Goal: Task Accomplishment & Management: Use online tool/utility

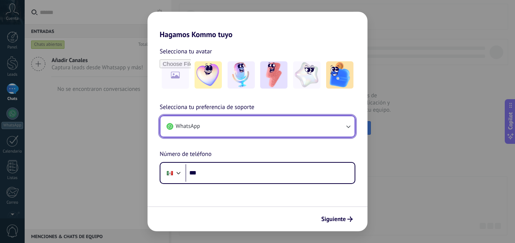
click at [244, 127] on button "WhatsApp" at bounding box center [257, 126] width 194 height 20
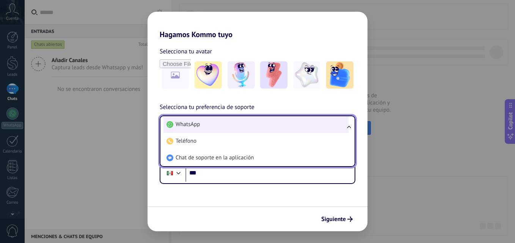
click at [204, 129] on li "WhatsApp" at bounding box center [255, 124] width 185 height 17
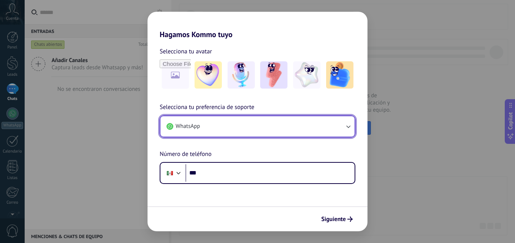
click at [252, 126] on button "WhatsApp" at bounding box center [257, 126] width 194 height 20
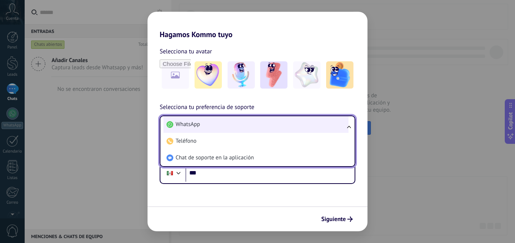
click at [215, 125] on li "WhatsApp" at bounding box center [255, 124] width 185 height 17
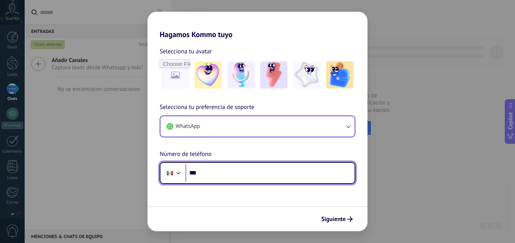
click at [211, 175] on input "***" at bounding box center [269, 173] width 169 height 17
type input "**********"
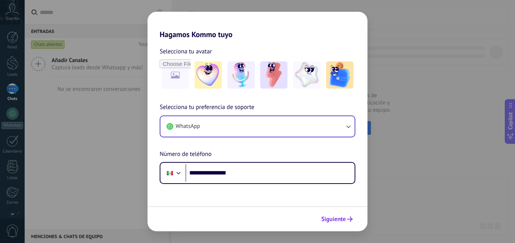
click at [326, 218] on span "Siguiente" at bounding box center [333, 219] width 25 height 5
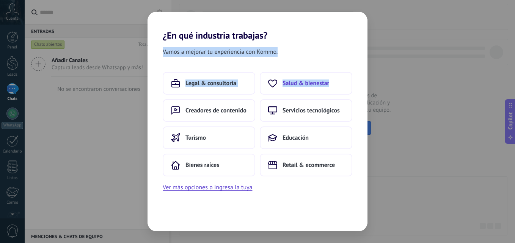
drag, startPoint x: 328, startPoint y: 15, endPoint x: 332, endPoint y: 80, distance: 65.0
click at [332, 80] on div "¿En qué industria trabajas? Vamos a mejorar tu experiencia con Kommo. Legal & c…" at bounding box center [258, 122] width 220 height 220
click at [347, 12] on h2 "¿En qué industria trabajas?" at bounding box center [258, 26] width 220 height 29
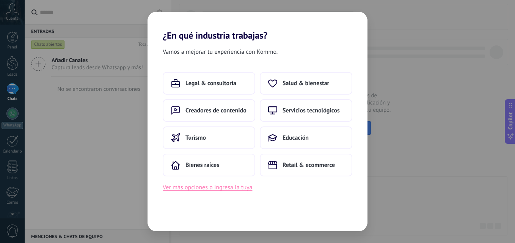
click at [214, 186] on button "Ver más opciones o ingresa la tuya" at bounding box center [208, 188] width 90 height 10
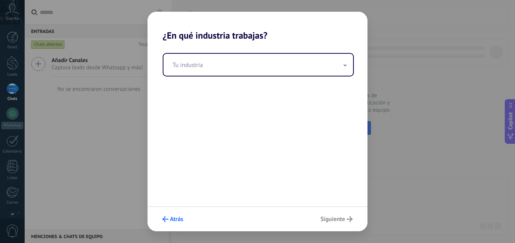
click at [166, 219] on icon "submit" at bounding box center [165, 220] width 6 height 6
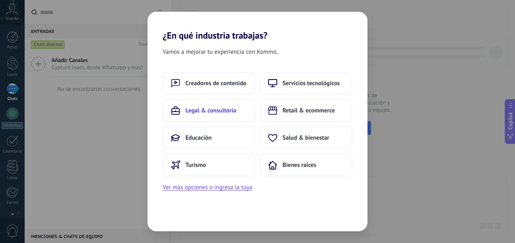
click at [214, 111] on span "Legal & consultoría" at bounding box center [210, 111] width 51 height 8
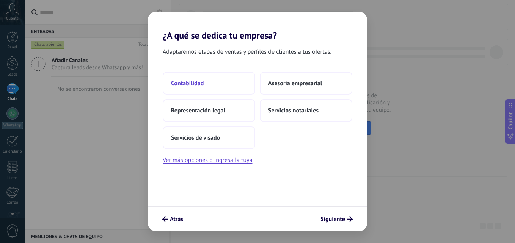
click at [192, 85] on span "Contabilidad" at bounding box center [187, 84] width 33 height 8
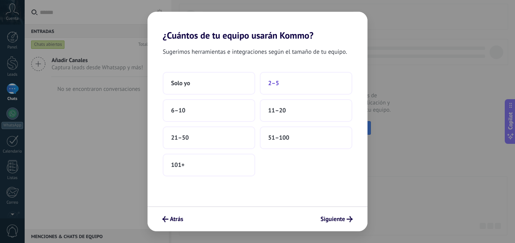
click at [281, 84] on button "2–5" at bounding box center [306, 83] width 93 height 23
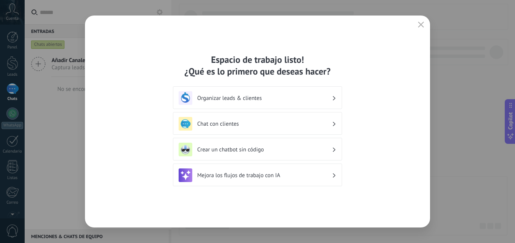
click at [229, 100] on h3 "Organizar leads & clientes" at bounding box center [264, 98] width 135 height 7
click at [285, 100] on h3 "Organizar leads & clientes" at bounding box center [264, 98] width 135 height 7
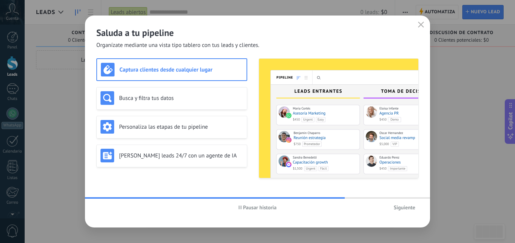
click at [158, 72] on h3 "Captura clientes desde cualquier lugar" at bounding box center [180, 69] width 123 height 7
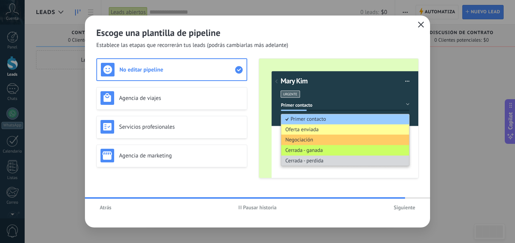
click at [417, 24] on button "button" at bounding box center [421, 25] width 10 height 11
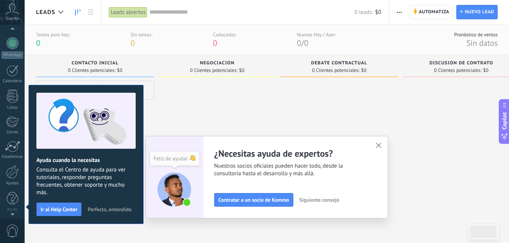
scroll to position [72, 0]
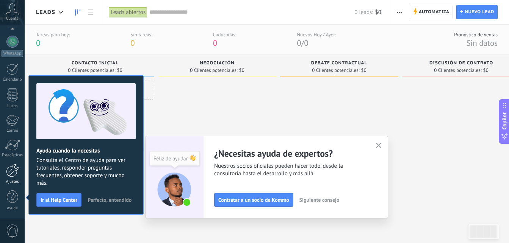
click at [15, 173] on div at bounding box center [12, 170] width 13 height 13
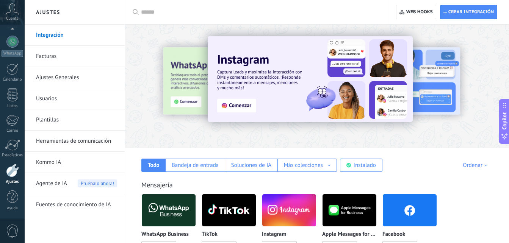
click at [163, 201] on img at bounding box center [169, 210] width 54 height 37
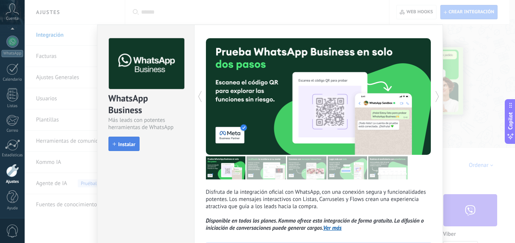
click at [124, 146] on span "Instalar" at bounding box center [126, 144] width 17 height 5
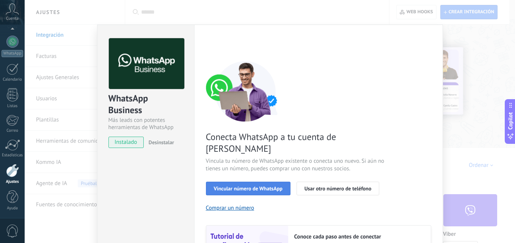
scroll to position [38, 0]
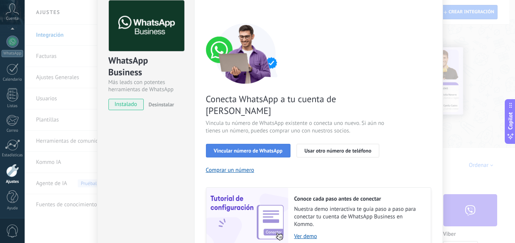
click at [272, 148] on span "Vincular número de WhatsApp" at bounding box center [248, 150] width 69 height 5
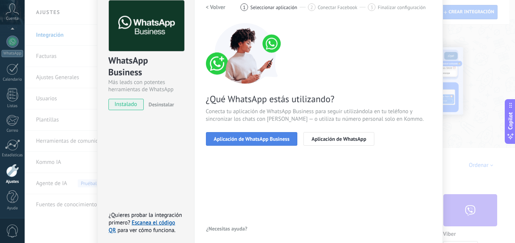
click at [267, 139] on span "Aplicación de WhatsApp Business" at bounding box center [252, 139] width 76 height 5
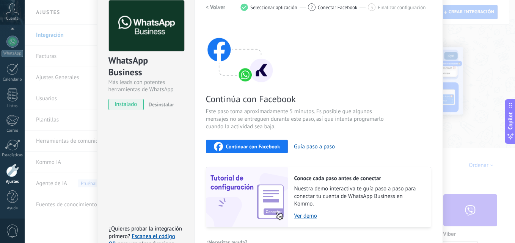
click at [264, 145] on span "Continuar con Facebook" at bounding box center [253, 146] width 54 height 5
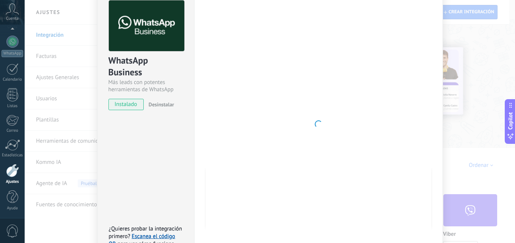
click at [406, 86] on div at bounding box center [318, 124] width 225 height 248
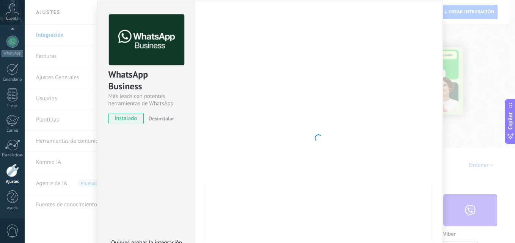
scroll to position [0, 0]
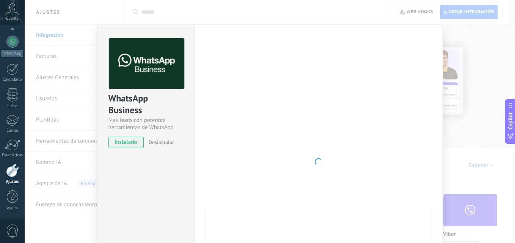
click at [150, 68] on img at bounding box center [146, 63] width 75 height 51
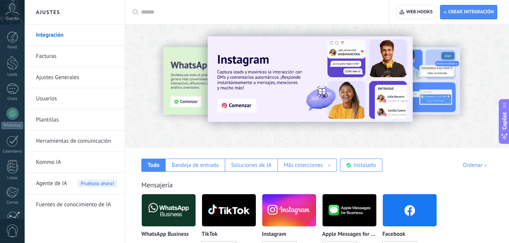
click at [179, 209] on img at bounding box center [169, 210] width 54 height 37
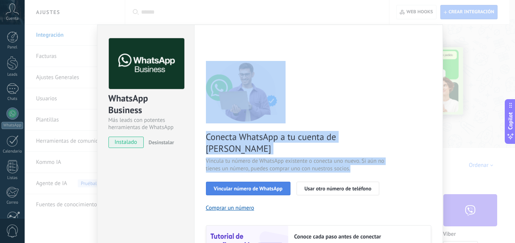
drag, startPoint x: 179, startPoint y: 209, endPoint x: 254, endPoint y: 178, distance: 81.4
click at [254, 178] on div "WhatsApp Business Más leads con potentes herramientas de WhatsApp instalado Des…" at bounding box center [270, 173] width 346 height 296
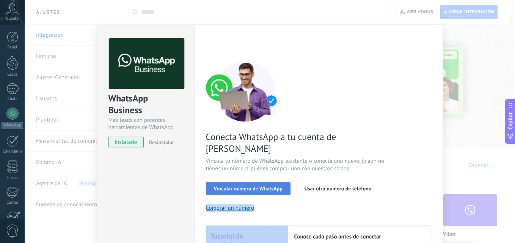
drag, startPoint x: 254, startPoint y: 178, endPoint x: 274, endPoint y: 179, distance: 20.5
click at [274, 179] on div "Conecta WhatsApp a tu cuenta de Kommo Vincula tu número de WhatsApp existente o…" at bounding box center [318, 173] width 225 height 225
click at [274, 186] on span "Vincular número de WhatsApp" at bounding box center [248, 188] width 69 height 5
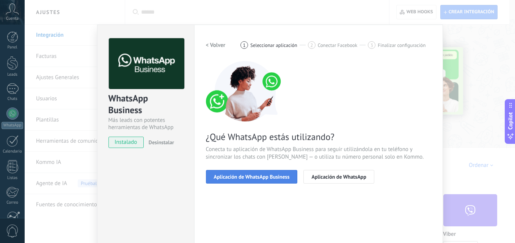
click at [273, 177] on span "Aplicación de WhatsApp Business" at bounding box center [252, 176] width 76 height 5
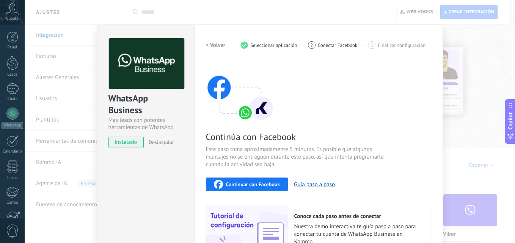
click at [256, 183] on span "Continuar con Facebook" at bounding box center [253, 184] width 54 height 5
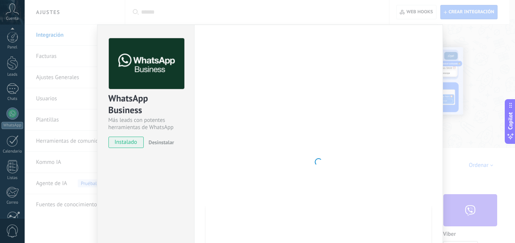
scroll to position [72, 0]
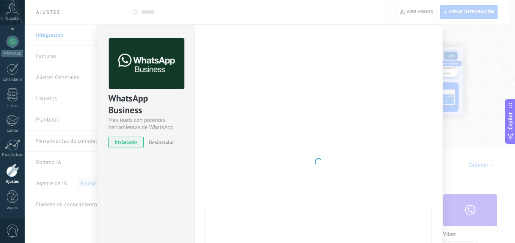
click at [148, 73] on img at bounding box center [146, 63] width 75 height 51
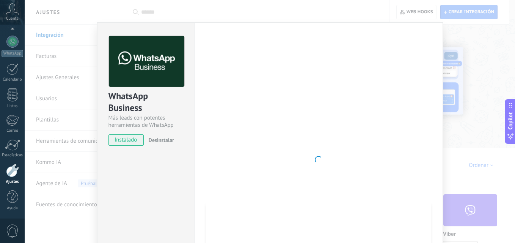
scroll to position [0, 0]
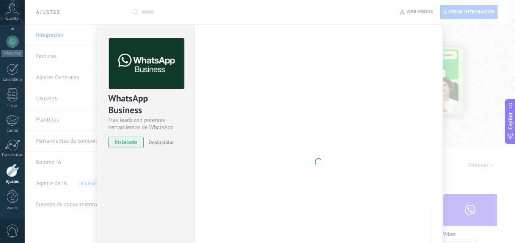
drag, startPoint x: 431, startPoint y: 98, endPoint x: 391, endPoint y: 101, distance: 40.3
click at [431, 98] on div "Configuraciones Autorizaciones Esta pestaña registra a los usuarios que han con…" at bounding box center [318, 162] width 249 height 275
click at [261, 99] on div at bounding box center [318, 162] width 225 height 248
click at [470, 59] on div "WhatsApp Business Más leads con potentes herramientas de WhatsApp instalado Des…" at bounding box center [270, 121] width 490 height 243
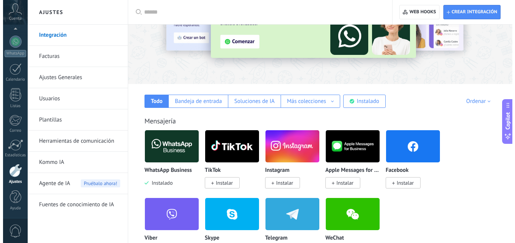
scroll to position [114, 0]
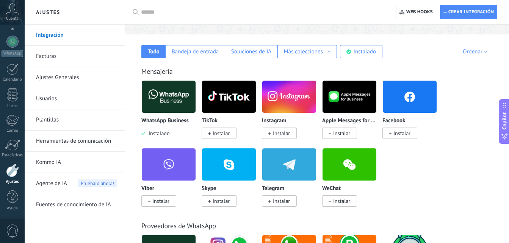
click at [176, 98] on img at bounding box center [169, 97] width 54 height 37
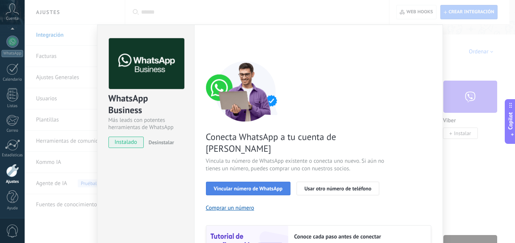
click at [246, 186] on span "Vincular número de WhatsApp" at bounding box center [248, 188] width 69 height 5
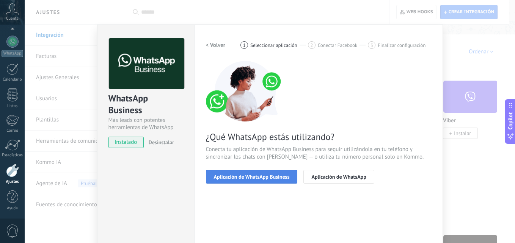
click at [277, 176] on span "Aplicación de WhatsApp Business" at bounding box center [252, 176] width 76 height 5
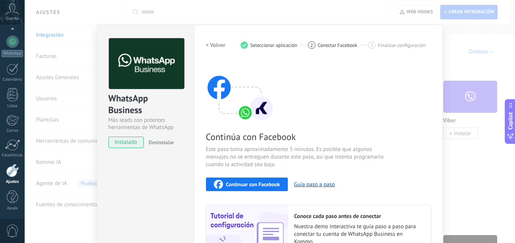
click at [266, 186] on span "Continuar con Facebook" at bounding box center [253, 184] width 54 height 5
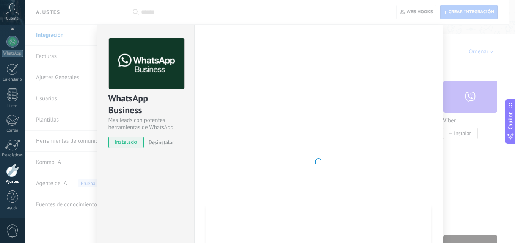
click at [395, 103] on div at bounding box center [318, 162] width 225 height 248
